Goal: Information Seeking & Learning: Learn about a topic

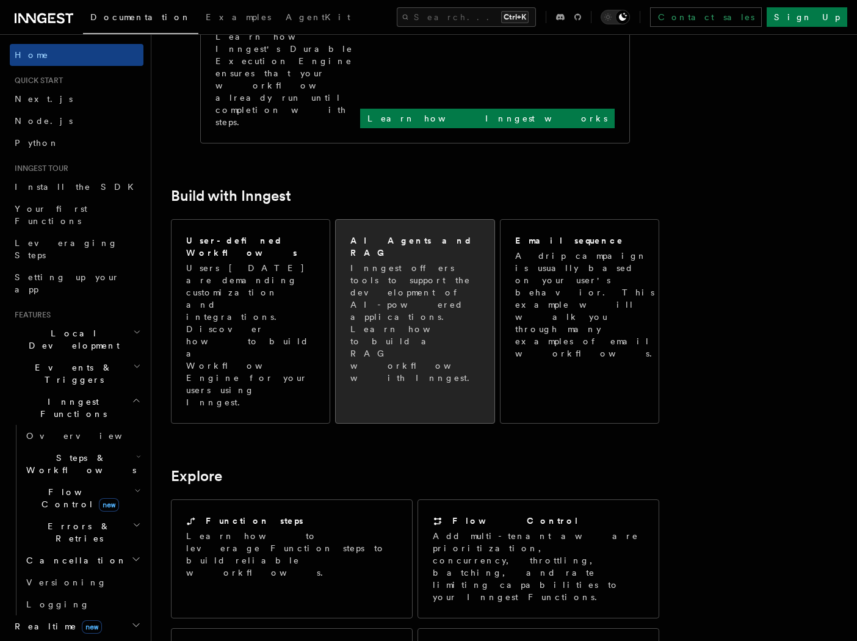
scroll to position [659, 0]
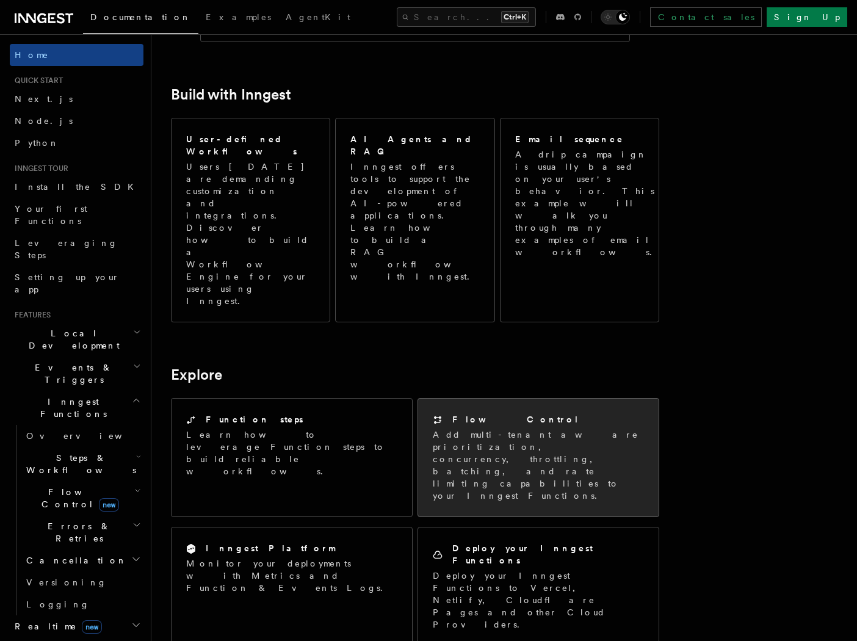
click at [509, 428] on p "Add multi-tenant aware prioritization, concurrency, throttling, batching, and r…" at bounding box center [538, 464] width 211 height 73
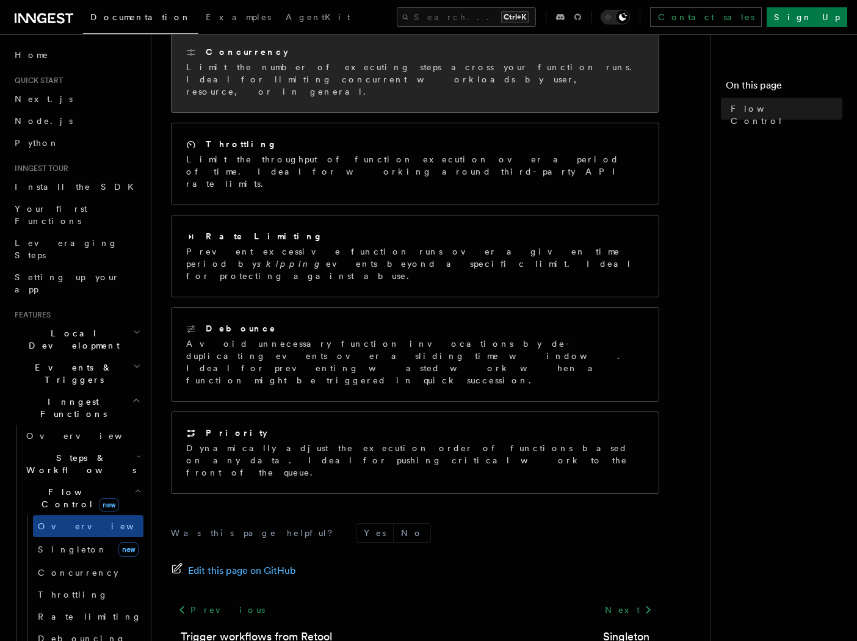
click at [337, 74] on p "Limit the number of executing steps across your function runs. Ideal for limiti…" at bounding box center [415, 79] width 458 height 37
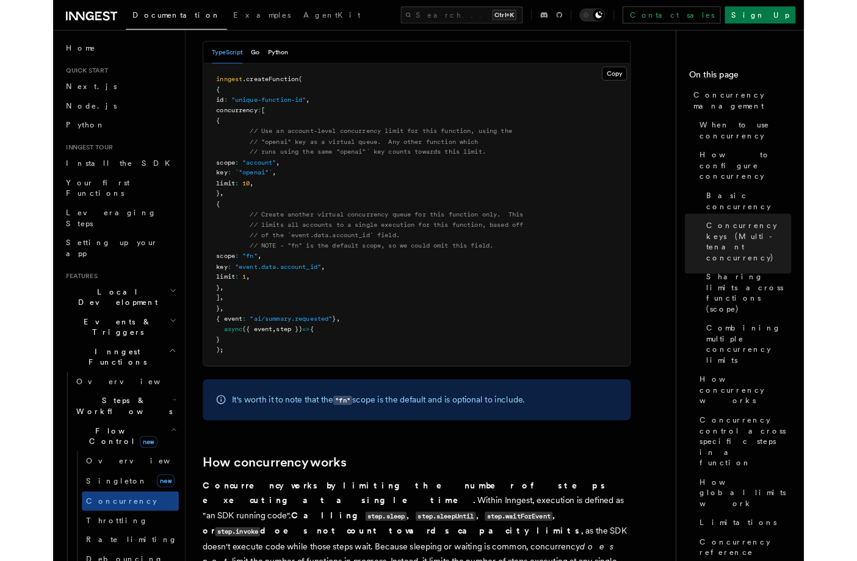
scroll to position [2087, 0]
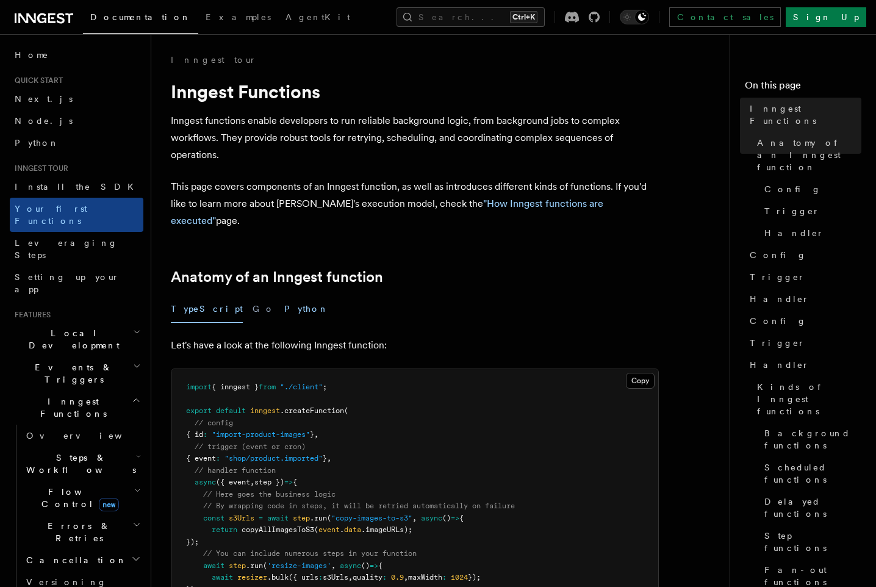
click at [284, 295] on button "Python" at bounding box center [306, 308] width 45 height 27
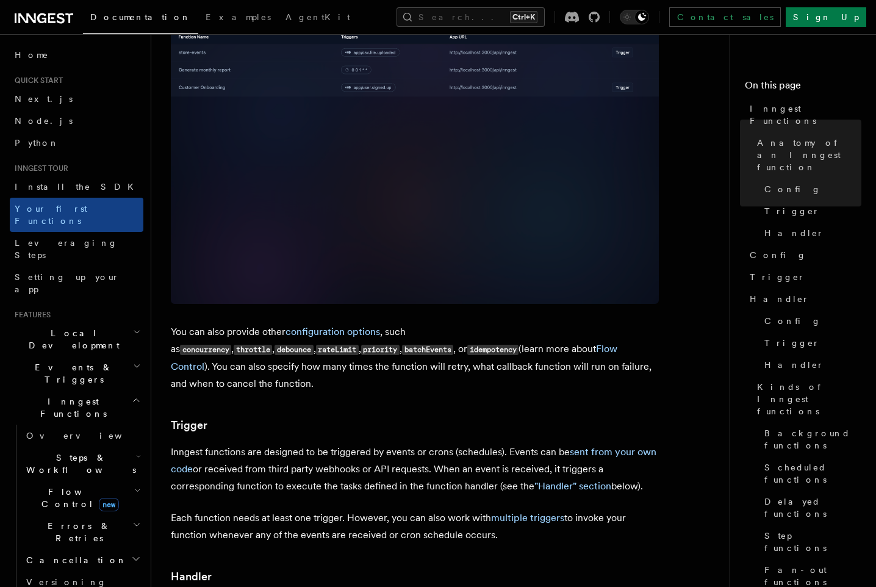
scroll to position [1098, 0]
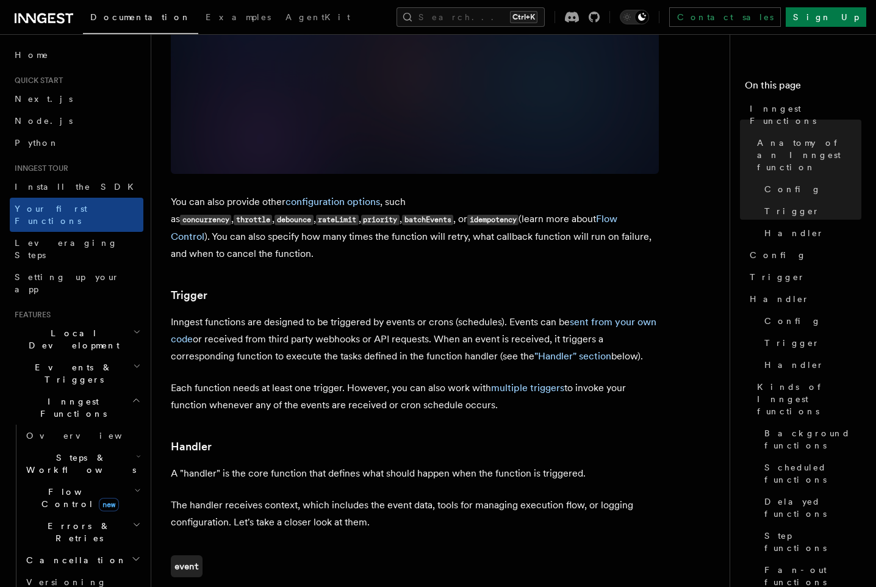
click at [68, 451] on span "Steps & Workflows" at bounding box center [78, 463] width 115 height 24
click at [85, 581] on link "AI Inference new" at bounding box center [88, 598] width 110 height 34
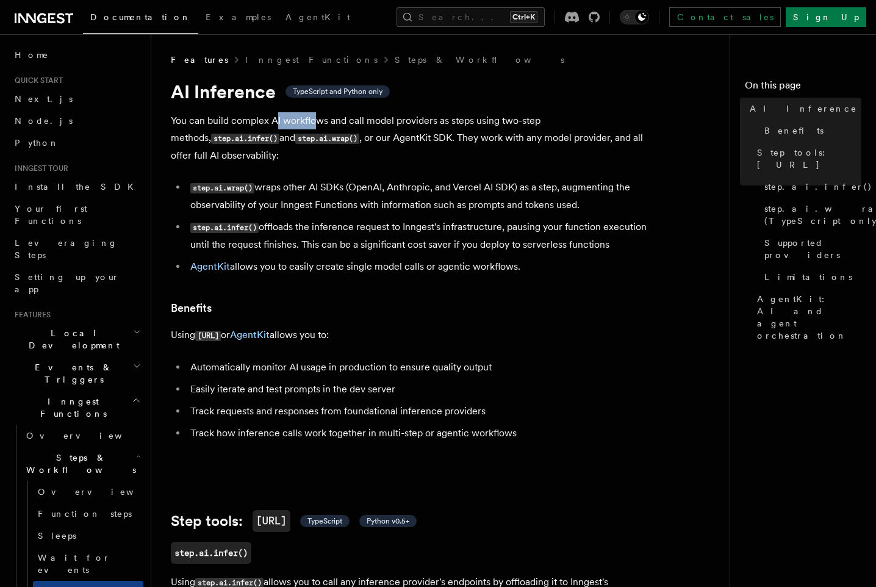
drag, startPoint x: 278, startPoint y: 119, endPoint x: 315, endPoint y: 121, distance: 37.9
click at [314, 121] on p "You can build complex AI workflows and call model providers as steps using two-…" at bounding box center [415, 138] width 488 height 52
click at [315, 121] on p "You can build complex AI workflows and call model providers as steps using two-…" at bounding box center [415, 138] width 488 height 52
click at [444, 189] on li "step.ai.wrap() wraps other AI SDKs (OpenAI, Anthropic, and Vercel AI SDK) as a …" at bounding box center [423, 196] width 472 height 35
